Goal: Transaction & Acquisition: Purchase product/service

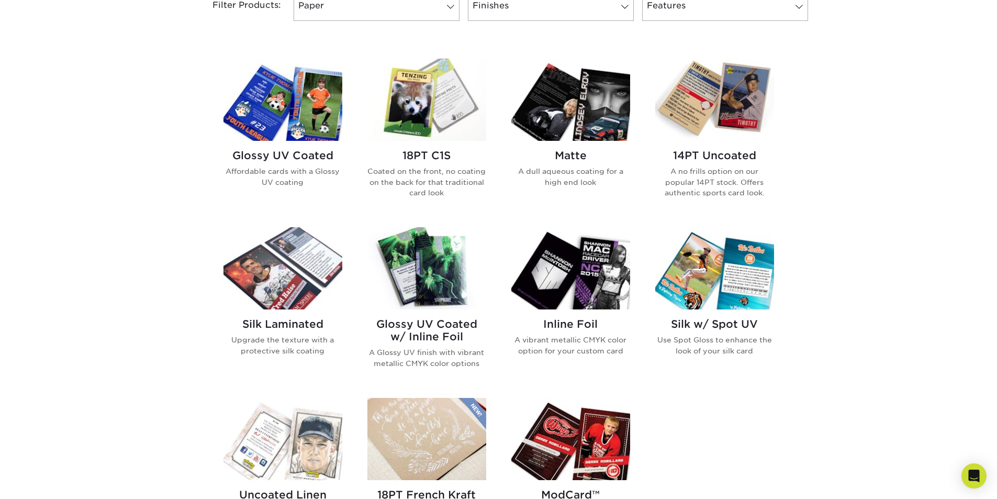
scroll to position [471, 0]
click at [573, 150] on h2 "Matte" at bounding box center [570, 155] width 119 height 13
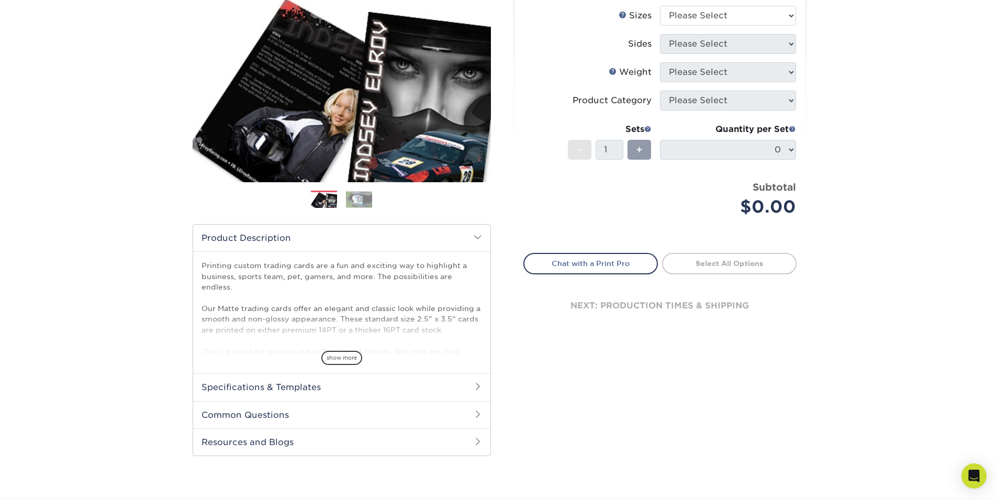
scroll to position [157, 0]
click at [349, 364] on span "show more" at bounding box center [341, 357] width 41 height 14
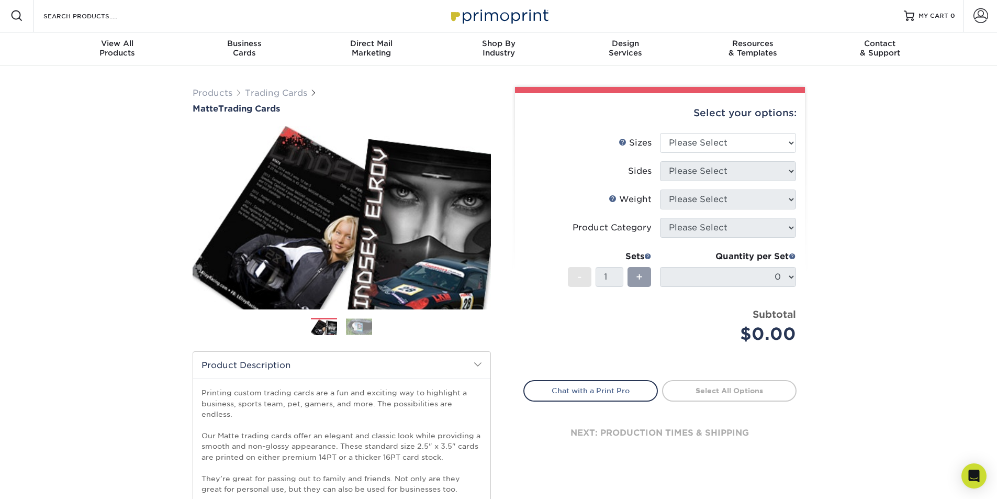
scroll to position [0, 0]
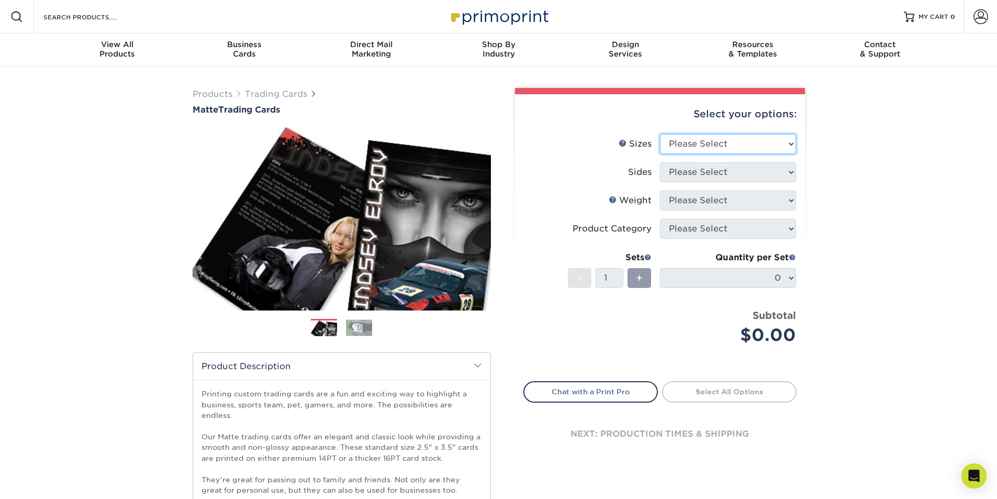
click at [690, 142] on select "Please Select 2.5" x 3.5"" at bounding box center [728, 144] width 136 height 20
select select "2.50x3.50"
click at [660, 134] on select "Please Select 2.5" x 3.5"" at bounding box center [728, 144] width 136 height 20
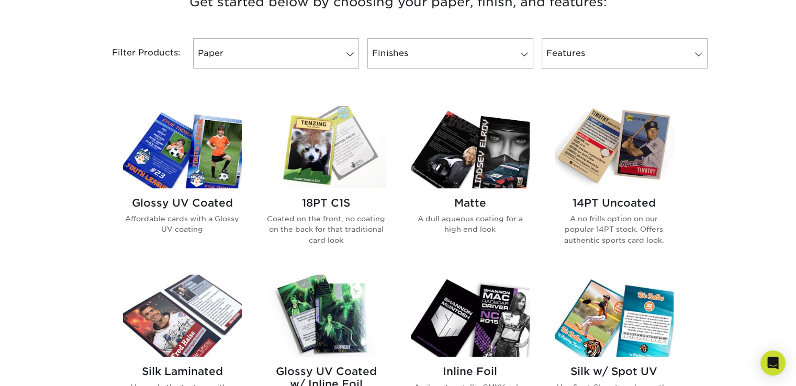
scroll to position [421, 0]
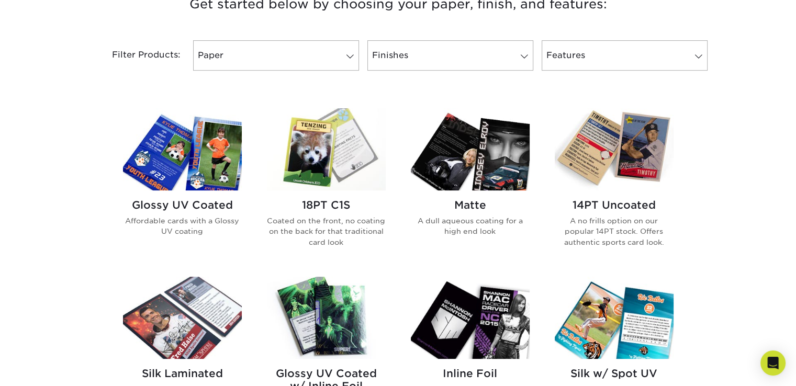
click at [504, 168] on img at bounding box center [470, 149] width 119 height 82
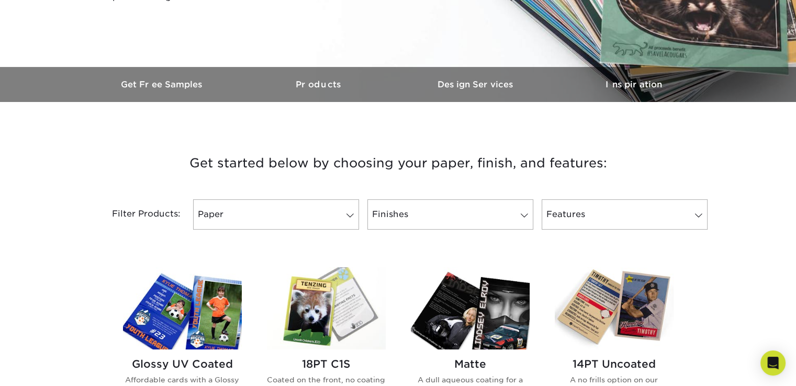
scroll to position [471, 0]
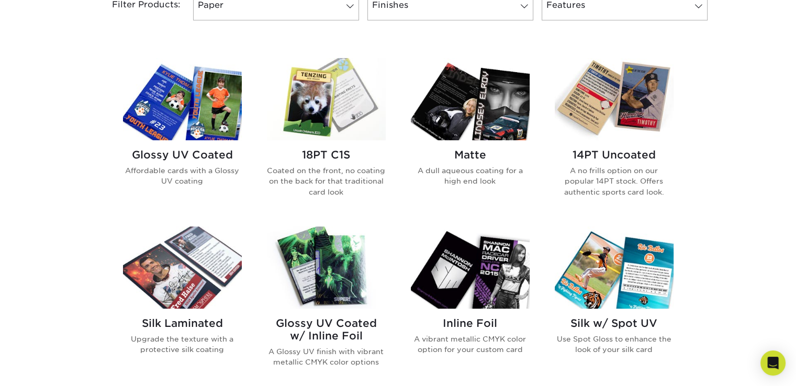
click at [493, 156] on h2 "Matte" at bounding box center [470, 155] width 119 height 13
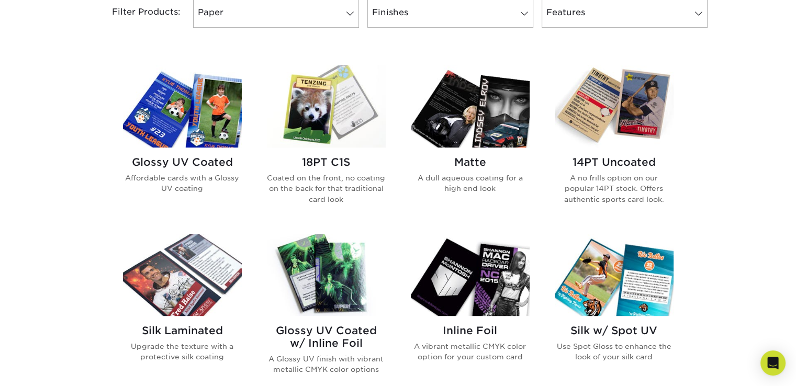
scroll to position [419, 0]
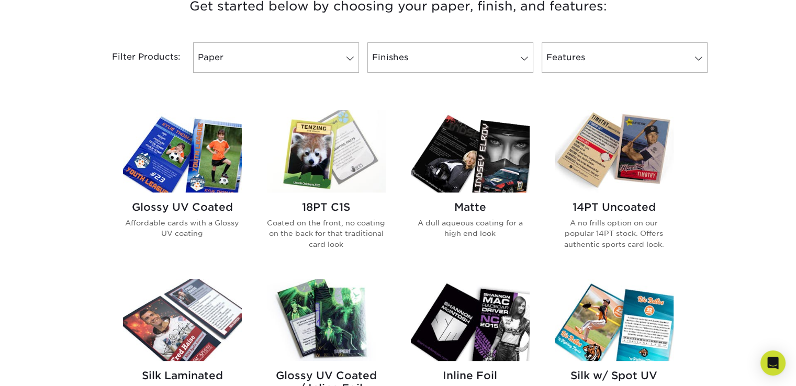
click at [476, 214] on div "Matte A dull aqueous coating for a high end look" at bounding box center [470, 224] width 119 height 63
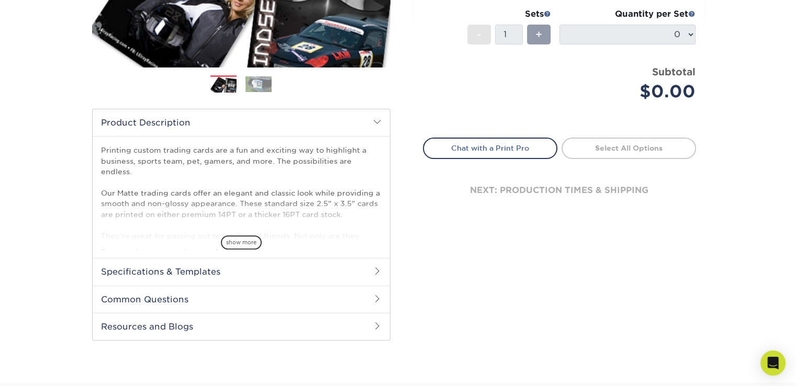
scroll to position [290, 0]
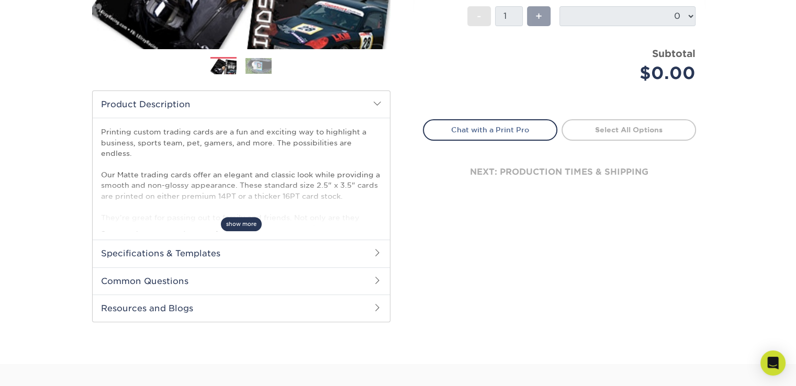
click at [246, 219] on span "show more" at bounding box center [241, 224] width 41 height 14
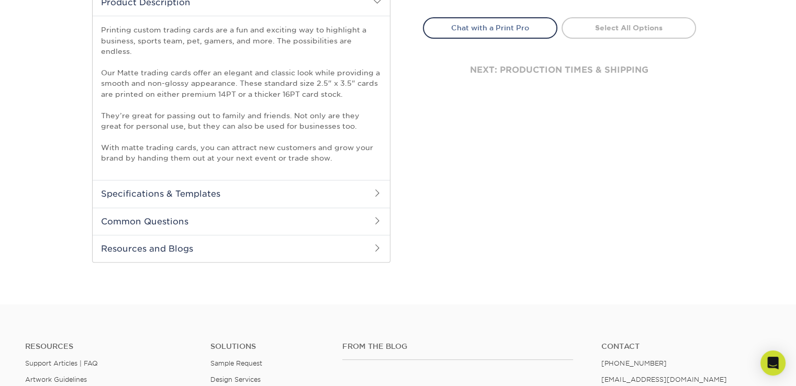
scroll to position [366, 0]
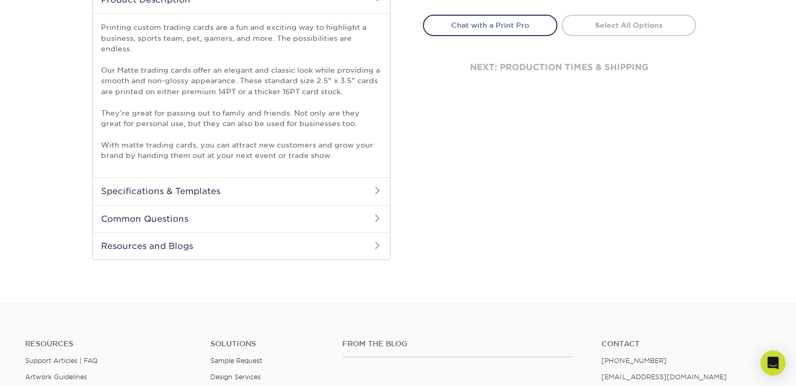
click at [251, 183] on h2 "Specifications & Templates" at bounding box center [241, 190] width 297 height 27
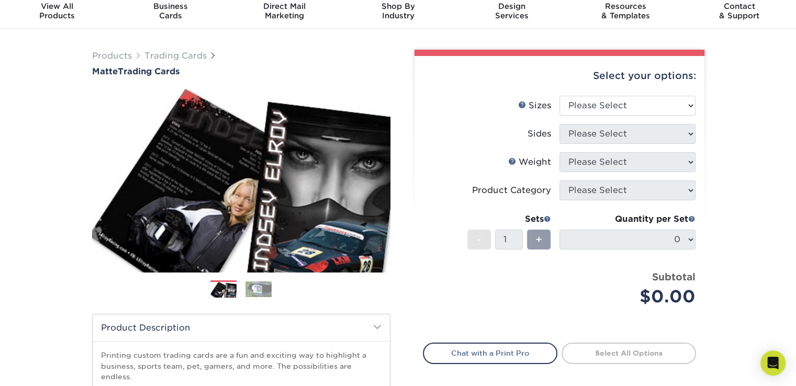
scroll to position [0, 0]
